Goal: Contribute content: Add original content to the website for others to see

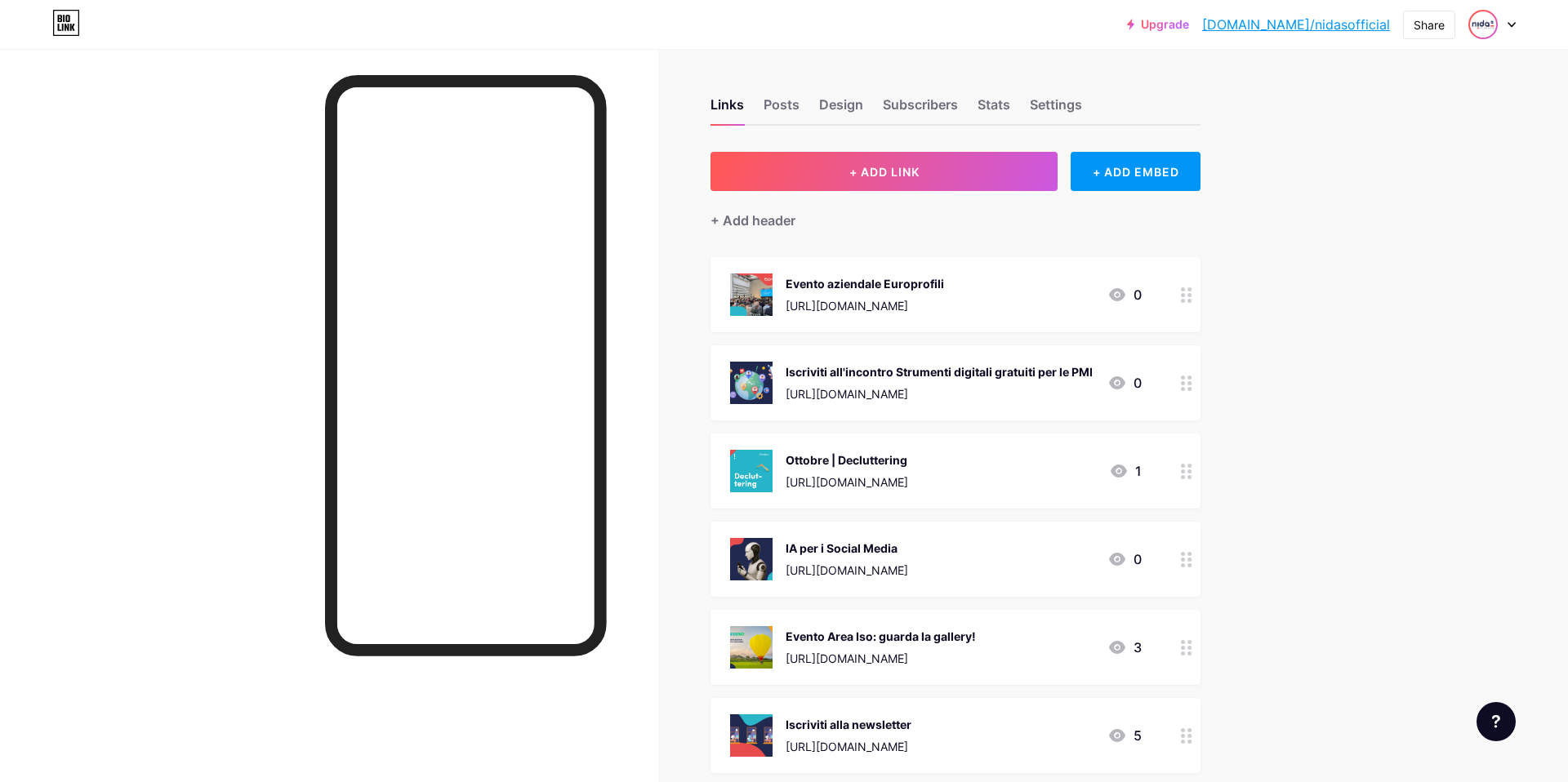
click at [1481, 20] on img at bounding box center [1483, 25] width 26 height 26
click at [1358, 234] on li "Logout" at bounding box center [1413, 229] width 202 height 44
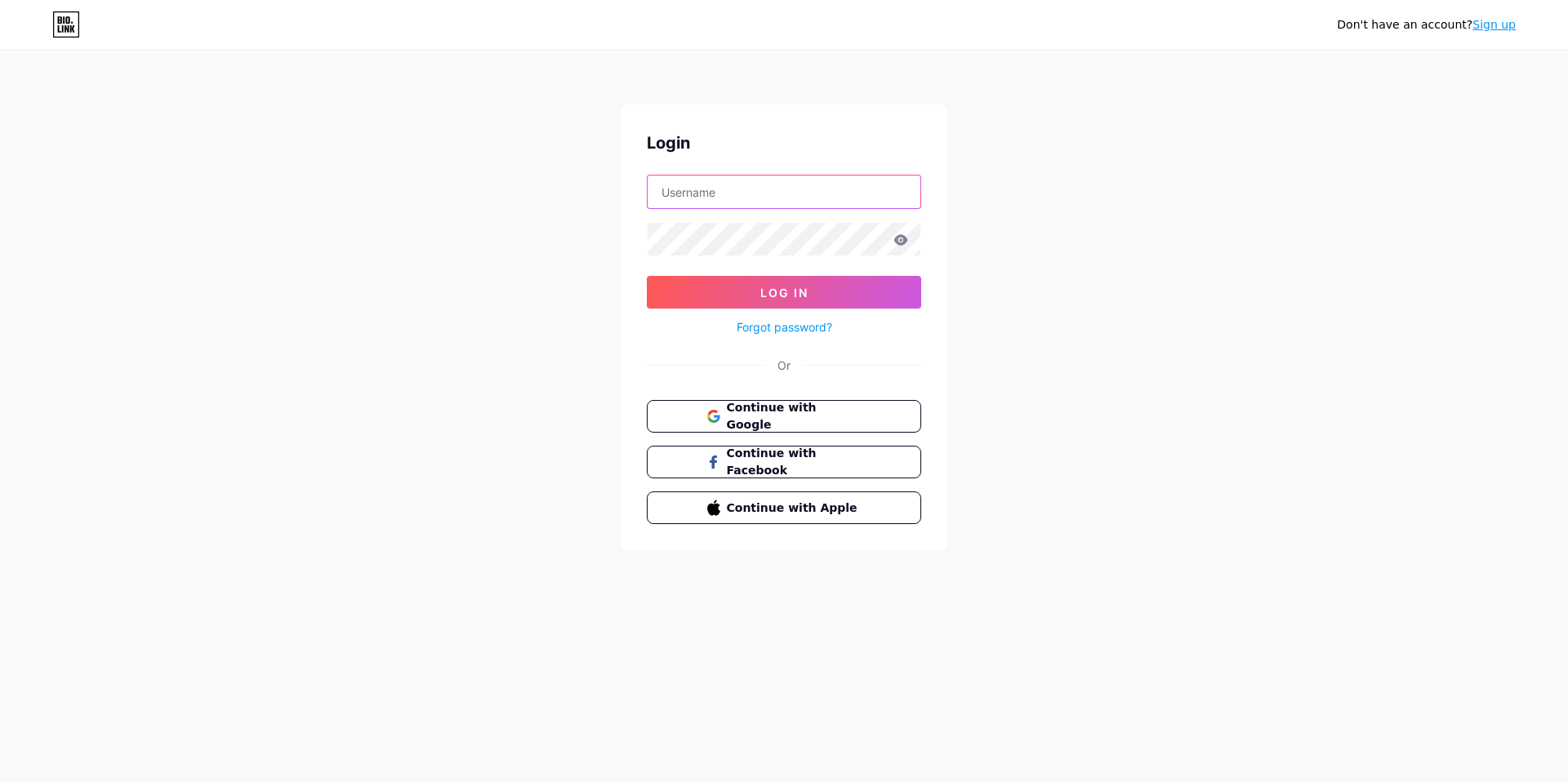
click at [763, 204] on input "text" at bounding box center [784, 192] width 272 height 33
type input "soluzioniedili"
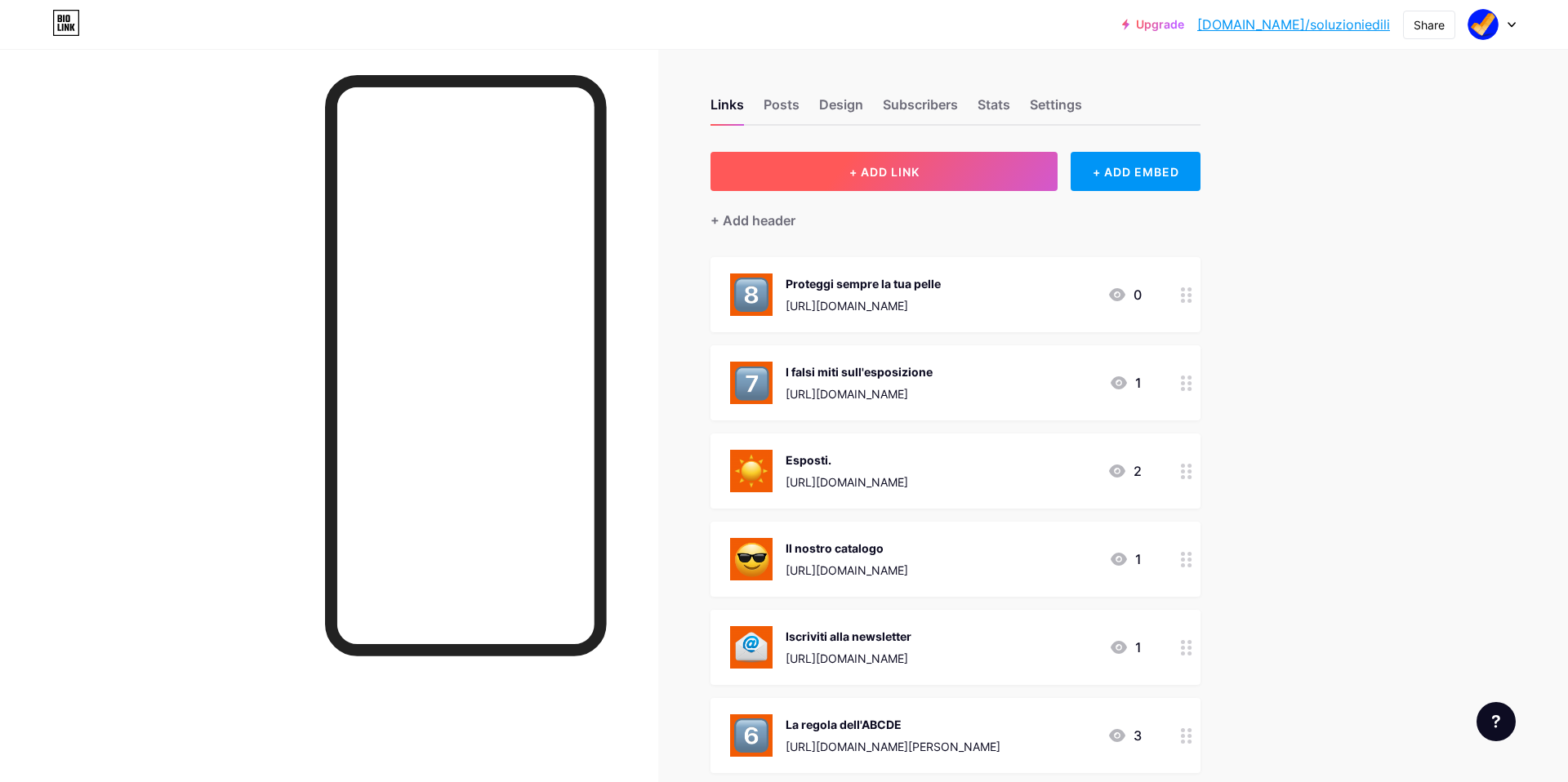
click at [924, 173] on button "+ ADD LINK" at bounding box center [883, 171] width 347 height 39
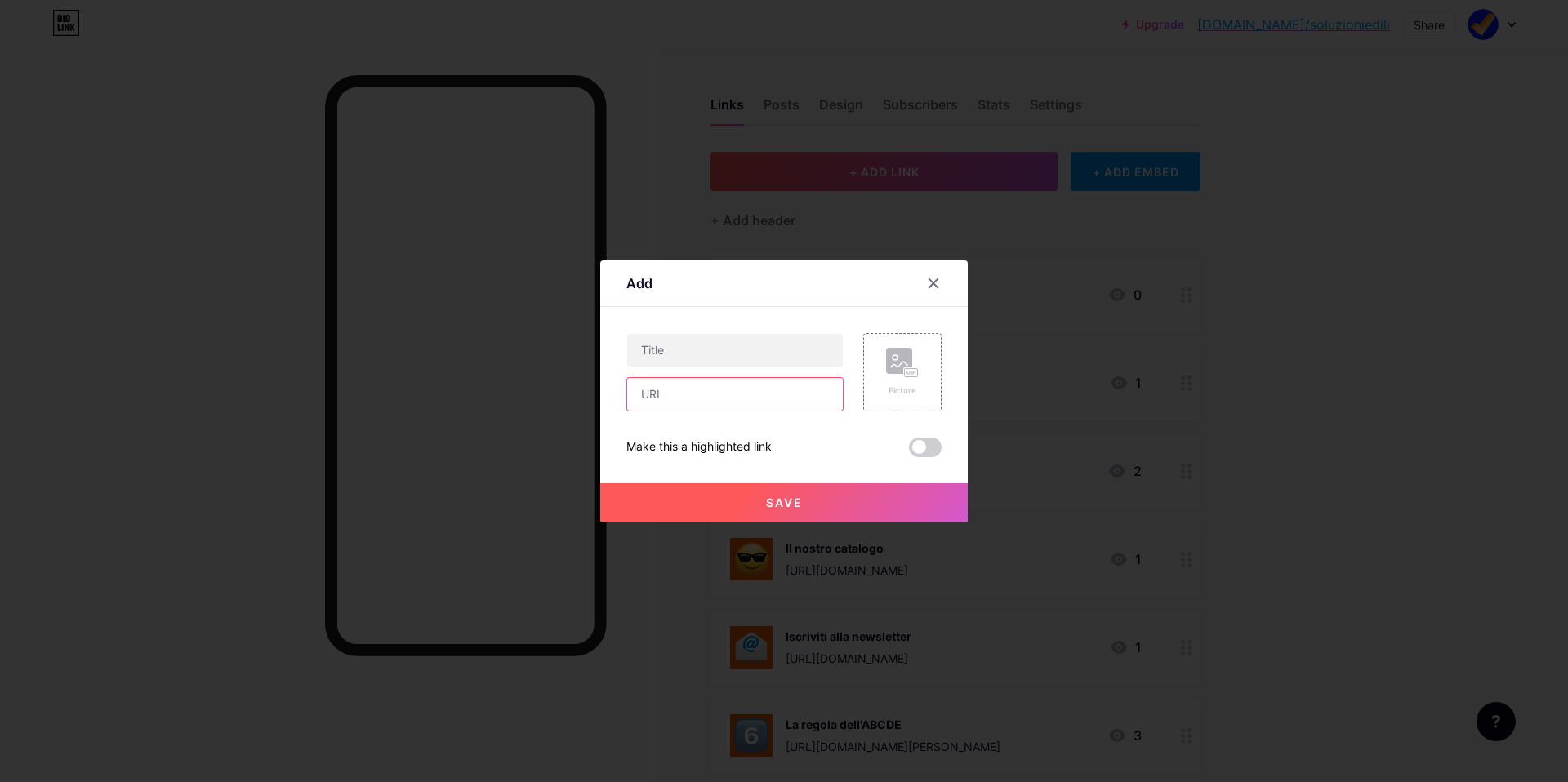
click at [661, 390] on input "text" at bounding box center [734, 395] width 216 height 33
paste input "[URL][DOMAIN_NAME][PERSON_NAME]"
type input "[URL][DOMAIN_NAME][PERSON_NAME]"
click at [680, 353] on input "text" at bounding box center [734, 350] width 216 height 33
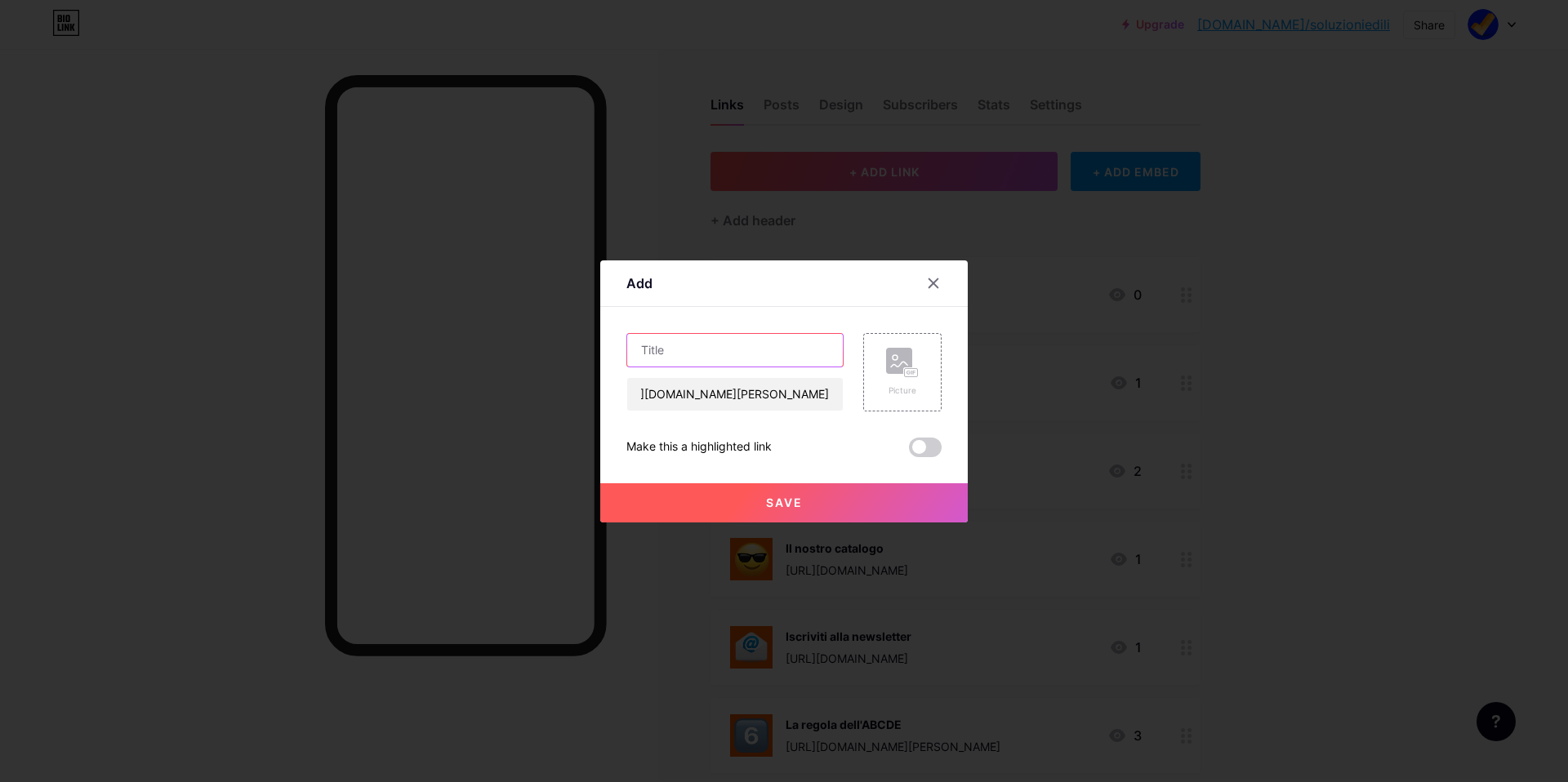
scroll to position [0, 0]
type input "La prevenzione non va in letargo"
click at [914, 351] on icon at bounding box center [902, 363] width 33 height 31
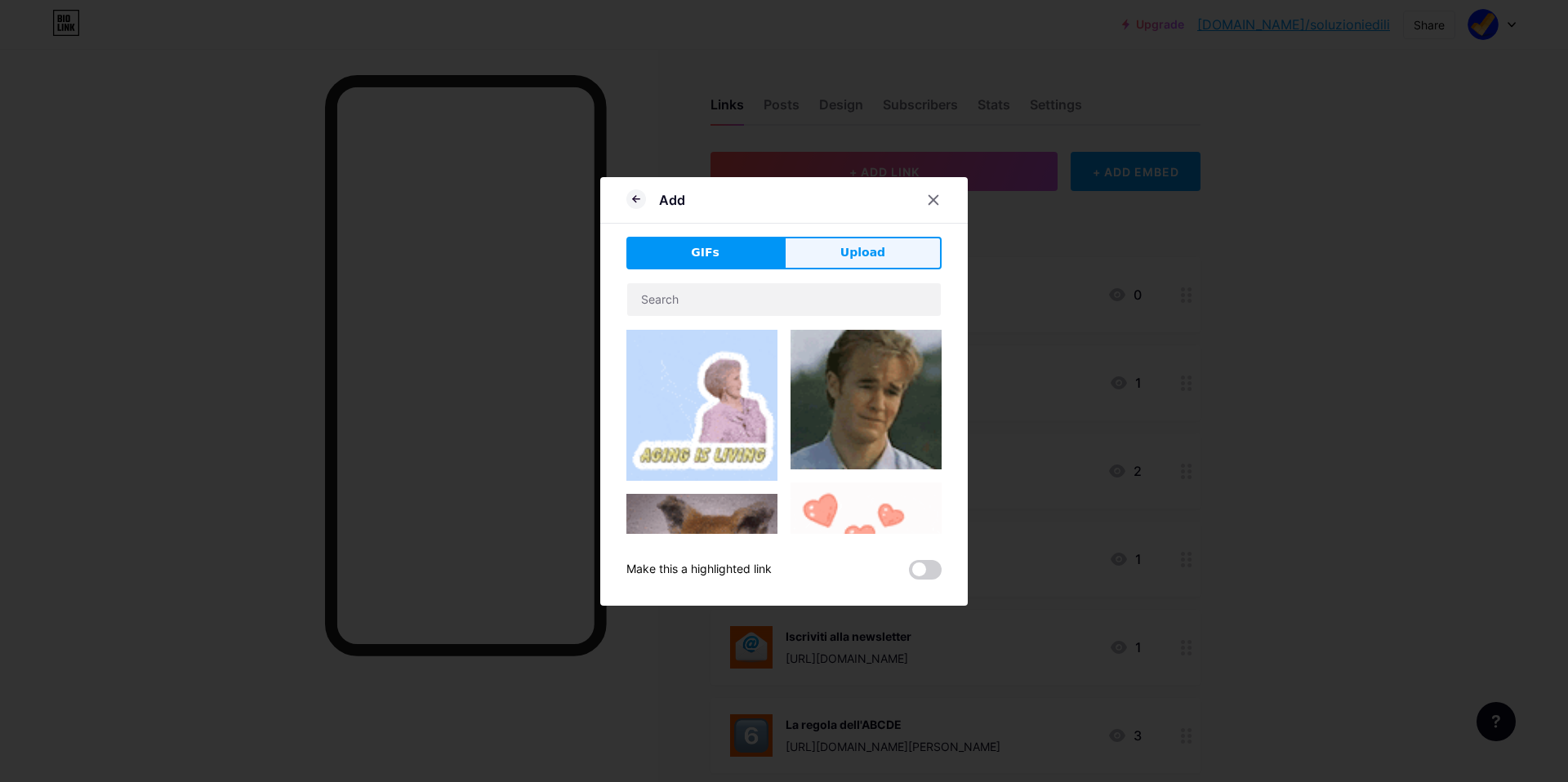
click at [865, 255] on span "Upload" at bounding box center [863, 253] width 45 height 17
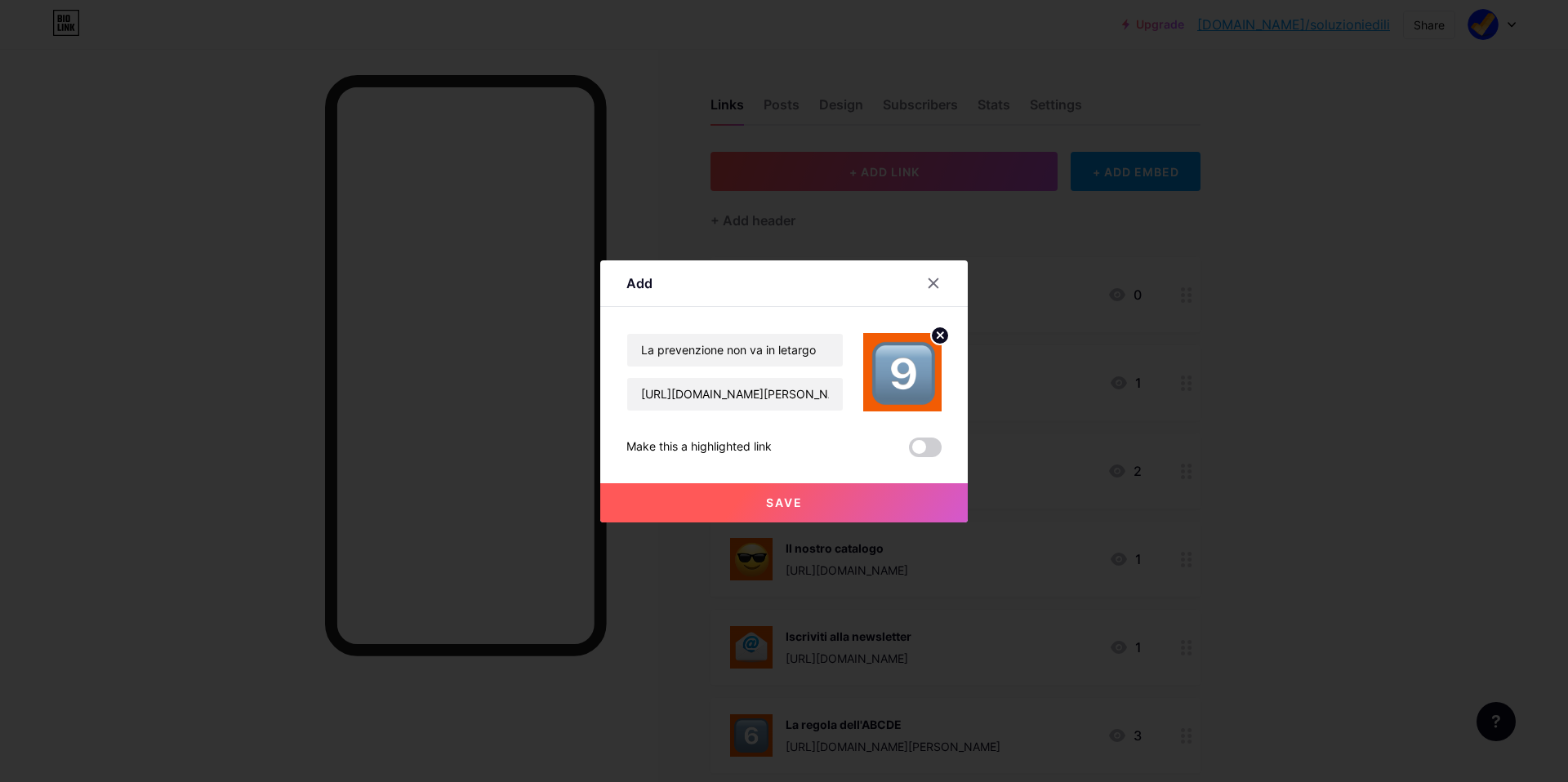
click at [778, 517] on button "Save" at bounding box center [784, 502] width 367 height 39
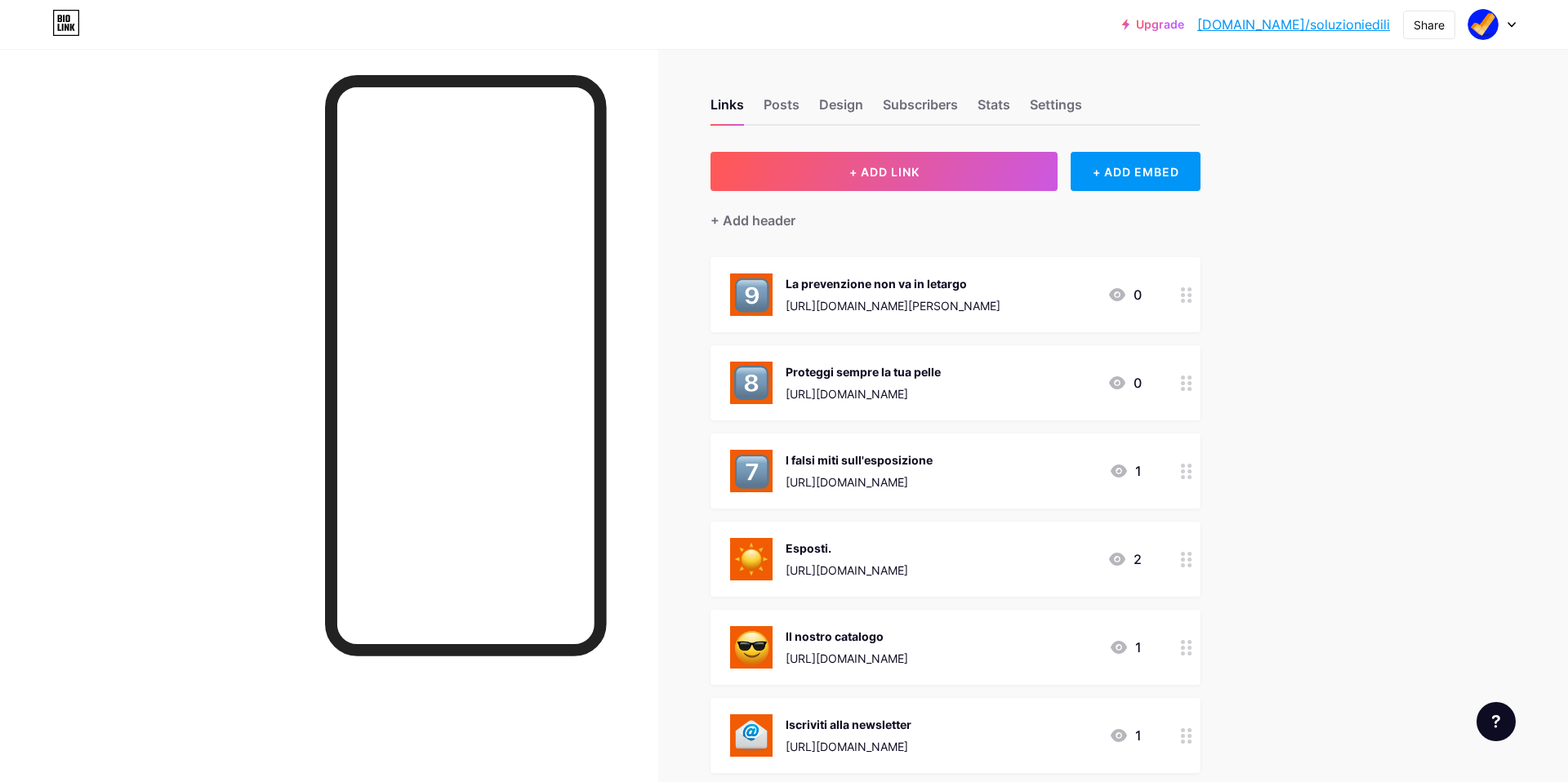
click at [1000, 280] on div "La prevenzione non va in letargo" at bounding box center [893, 283] width 215 height 17
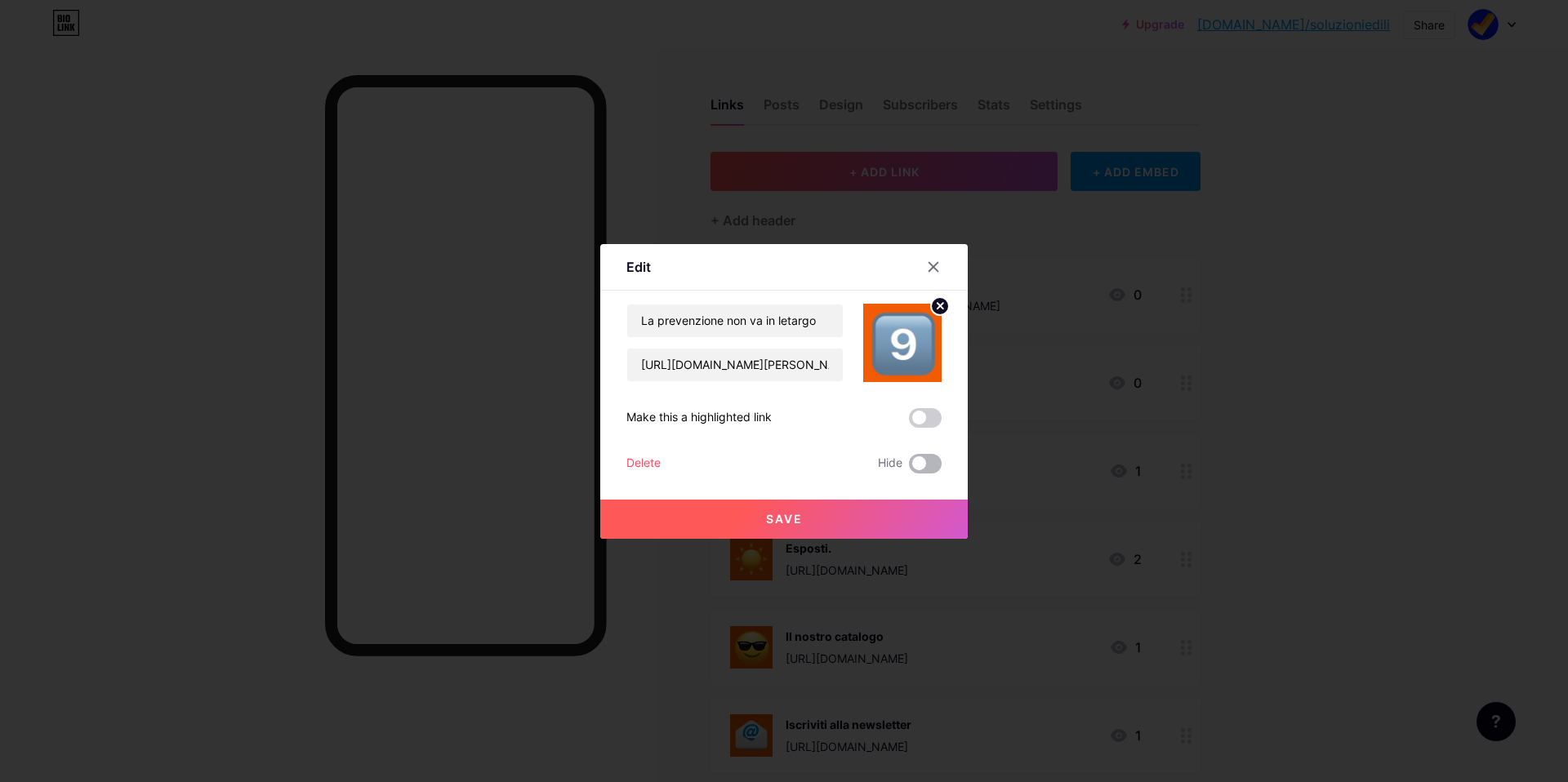
click at [919, 462] on span at bounding box center [926, 464] width 33 height 20
click at [909, 468] on input "checkbox" at bounding box center [909, 468] width 0 height 0
click at [922, 519] on button "Save" at bounding box center [784, 519] width 367 height 39
